Goal: Transaction & Acquisition: Register for event/course

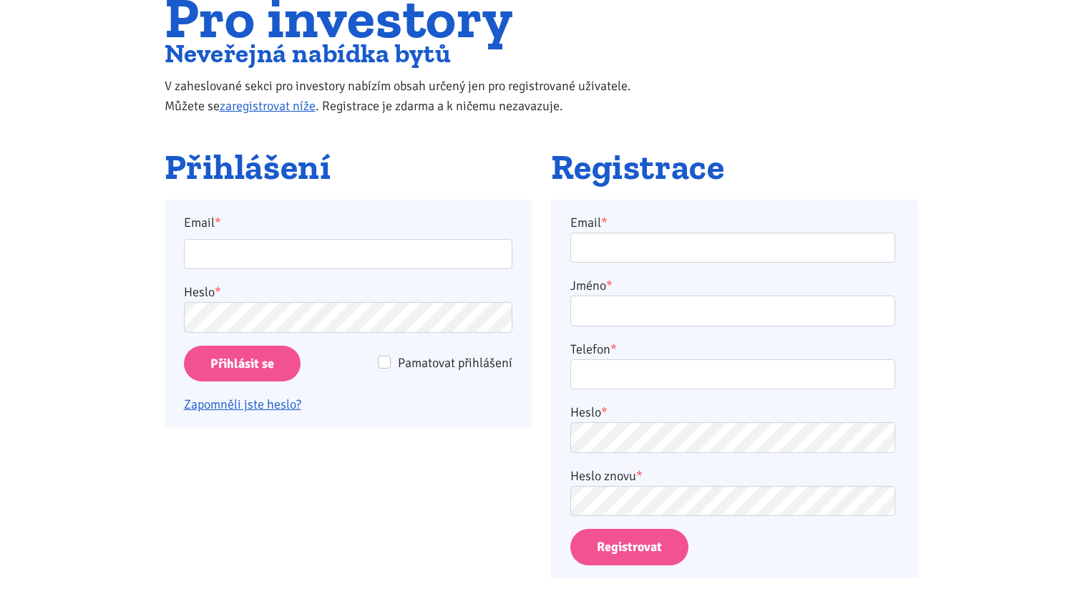
scroll to position [135, 0]
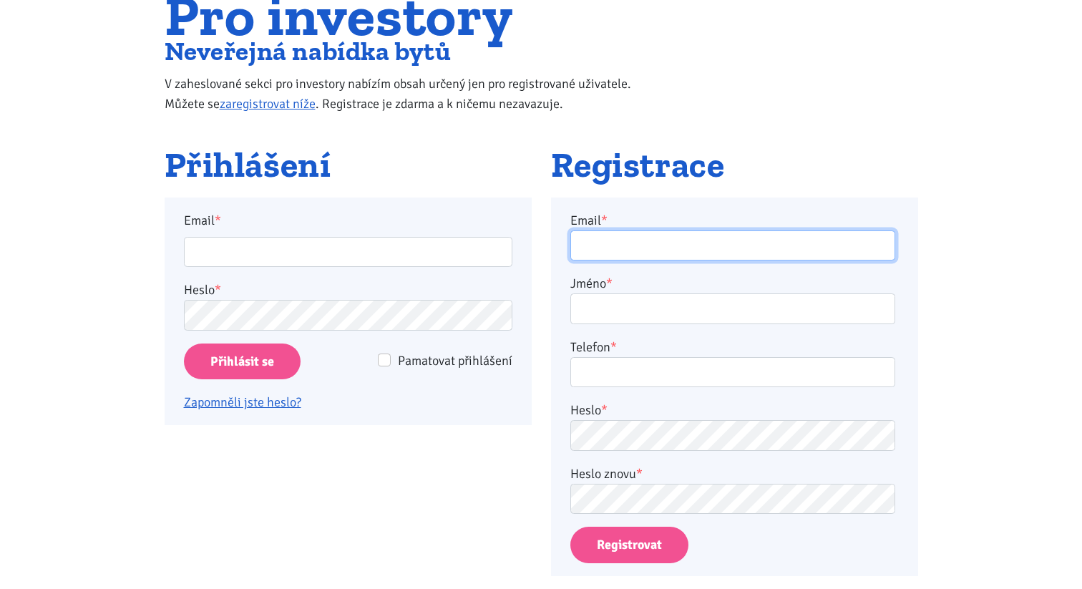
click at [637, 252] on input "Email *" at bounding box center [732, 245] width 325 height 31
type input "[PERSON_NAME][EMAIL_ADDRESS][DOMAIN_NAME]"
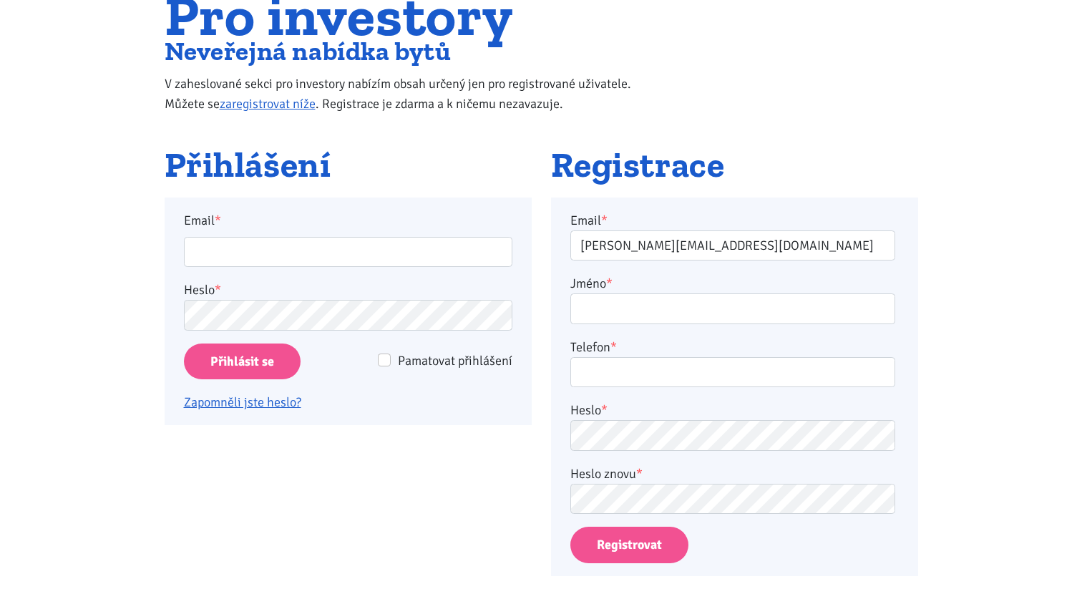
type input "[PERSON_NAME]"
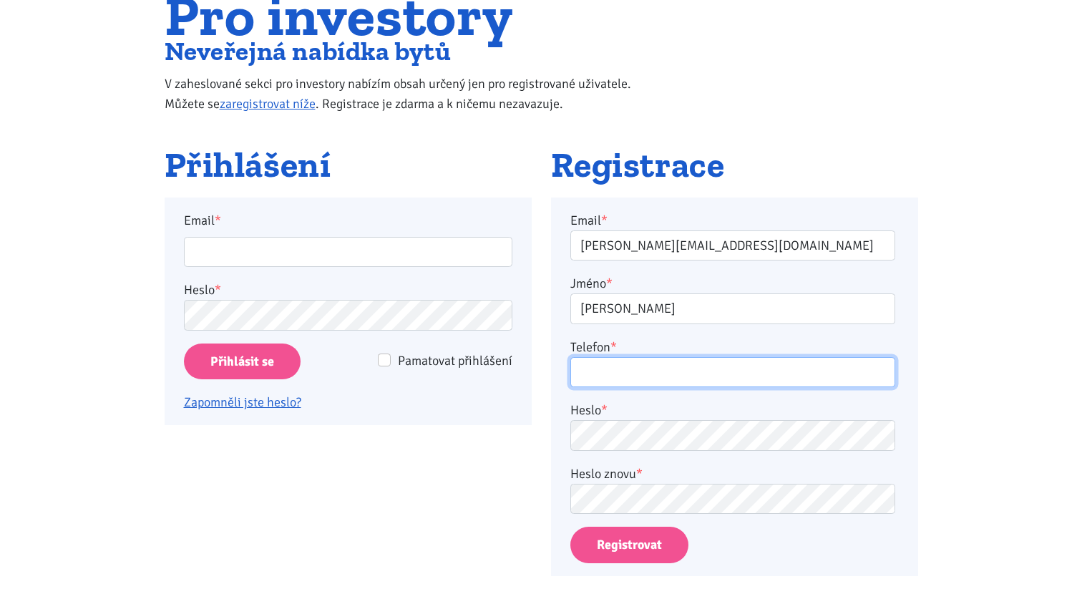
type input "736145890"
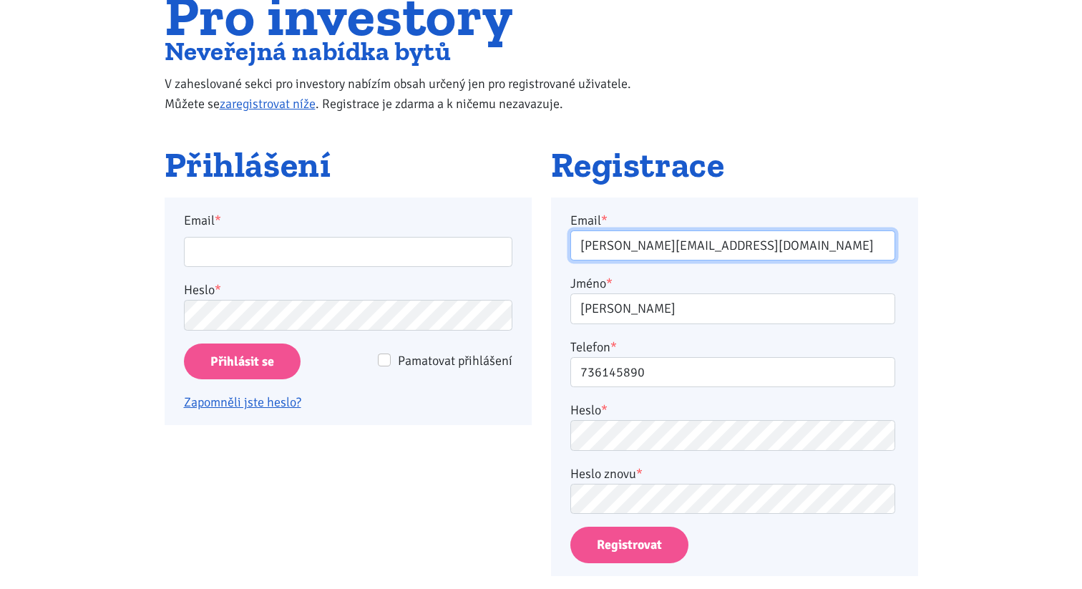
click at [600, 240] on input "[PERSON_NAME][EMAIL_ADDRESS][DOMAIN_NAME]" at bounding box center [732, 245] width 325 height 31
type input "[PERSON_NAME][EMAIL_ADDRESS][DOMAIN_NAME]"
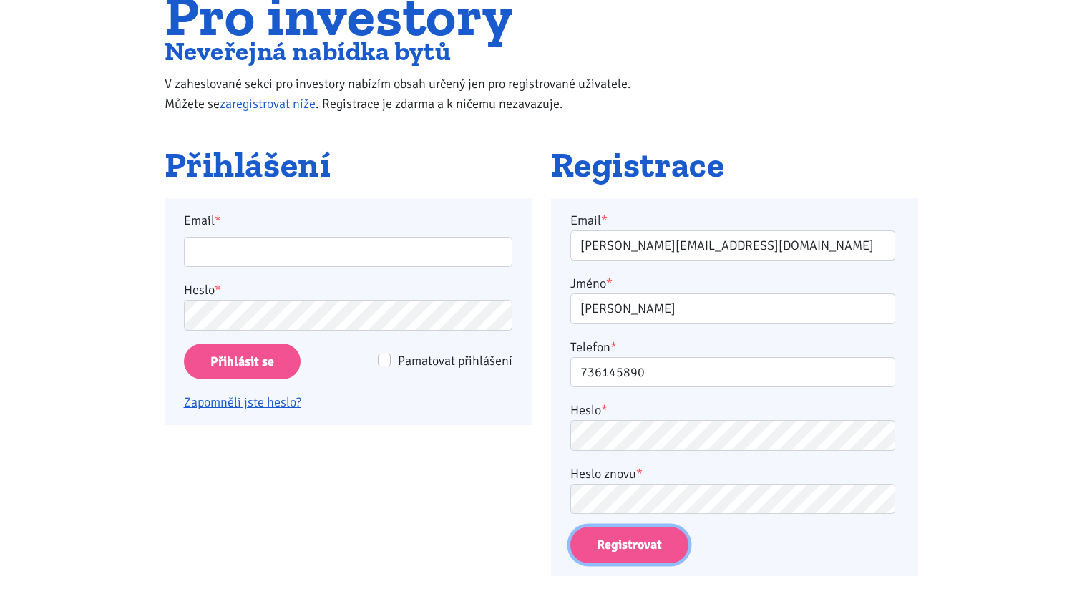
click at [638, 532] on button "Registrovat" at bounding box center [629, 545] width 118 height 36
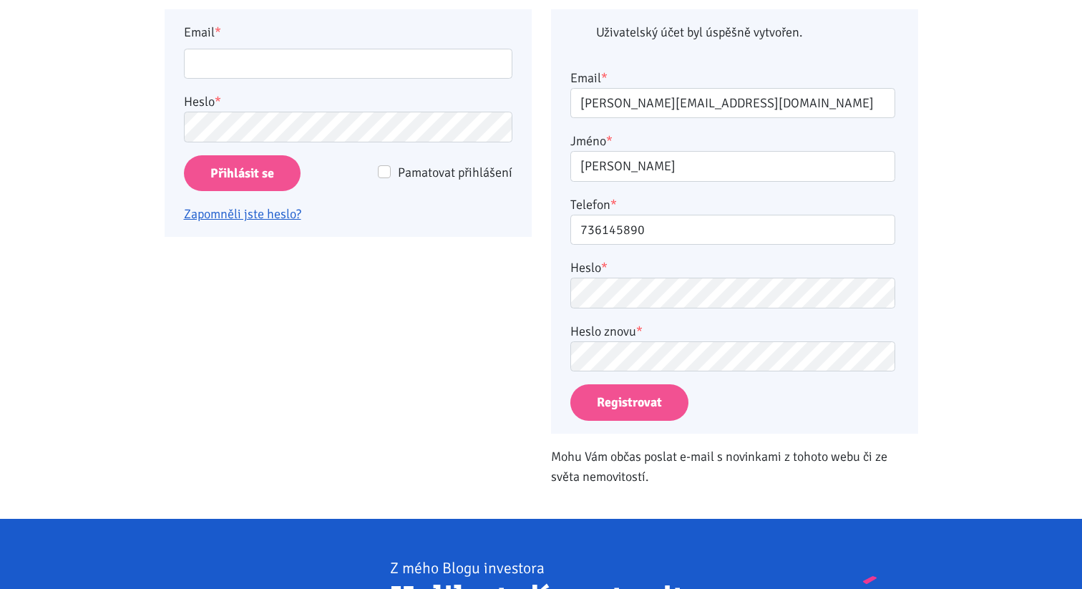
scroll to position [333, 0]
